Goal: Understand process/instructions: Understand process/instructions

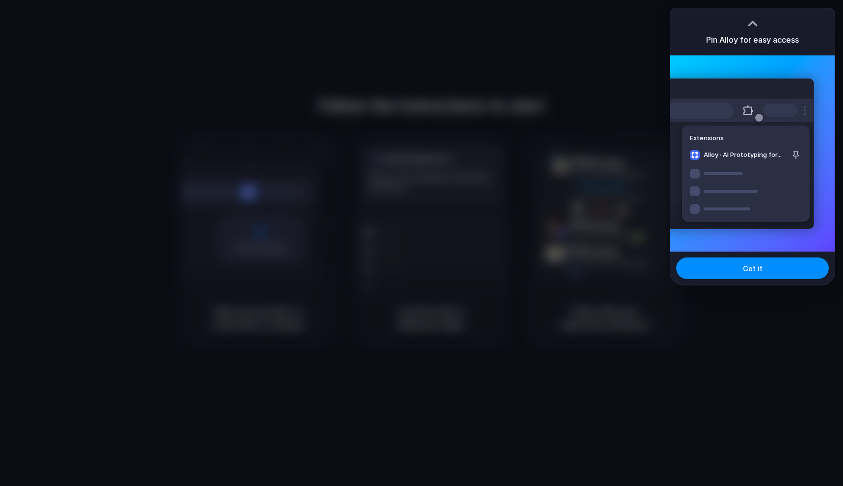
click at [752, 20] on div at bounding box center [752, 23] width 15 height 15
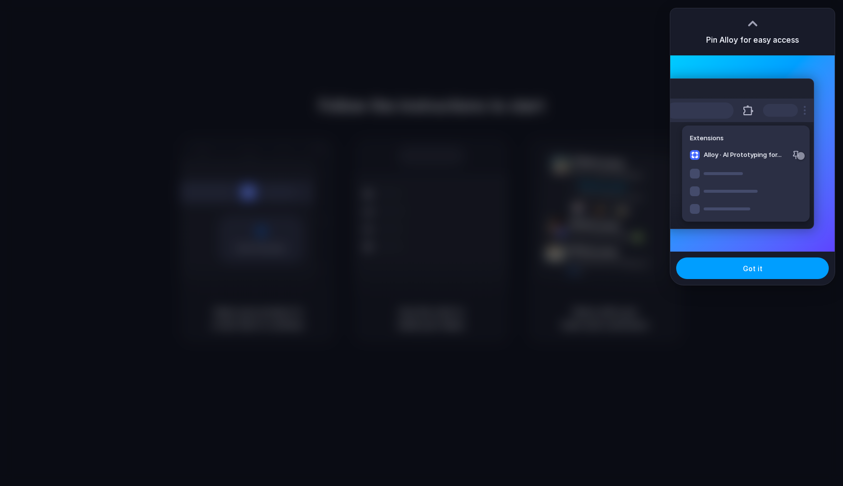
click at [748, 271] on span "Got it" at bounding box center [753, 268] width 20 height 10
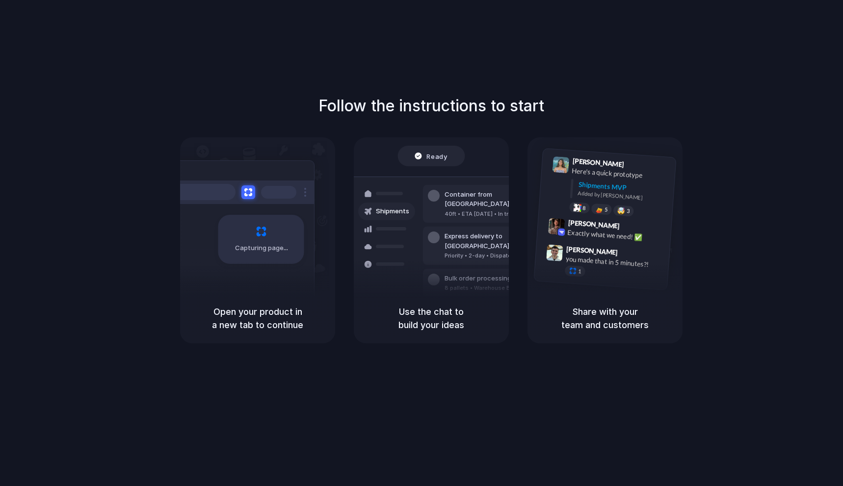
click at [605, 79] on div "Follow the instructions to start Capturing page Open your product in a new tab …" at bounding box center [431, 253] width 862 height 506
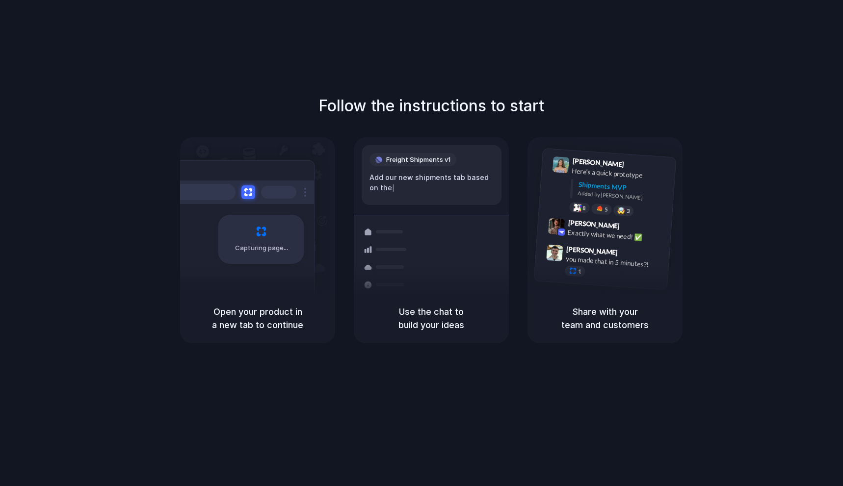
click at [272, 321] on h5 "Open your product in a new tab to continue" at bounding box center [257, 318] width 131 height 26
